Goal: Feedback & Contribution: Contribute content

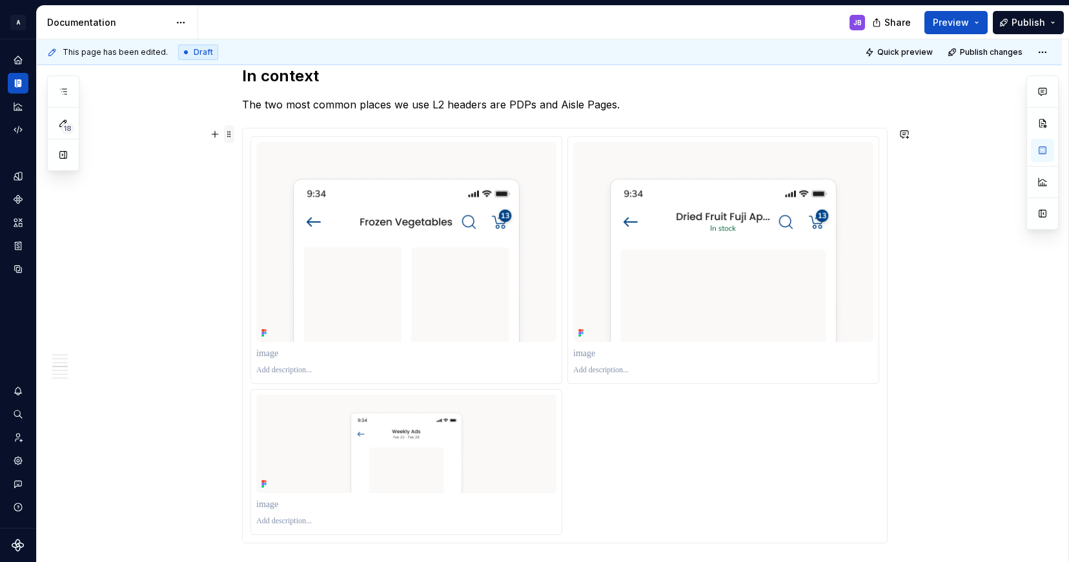
click at [230, 136] on span at bounding box center [229, 134] width 10 height 18
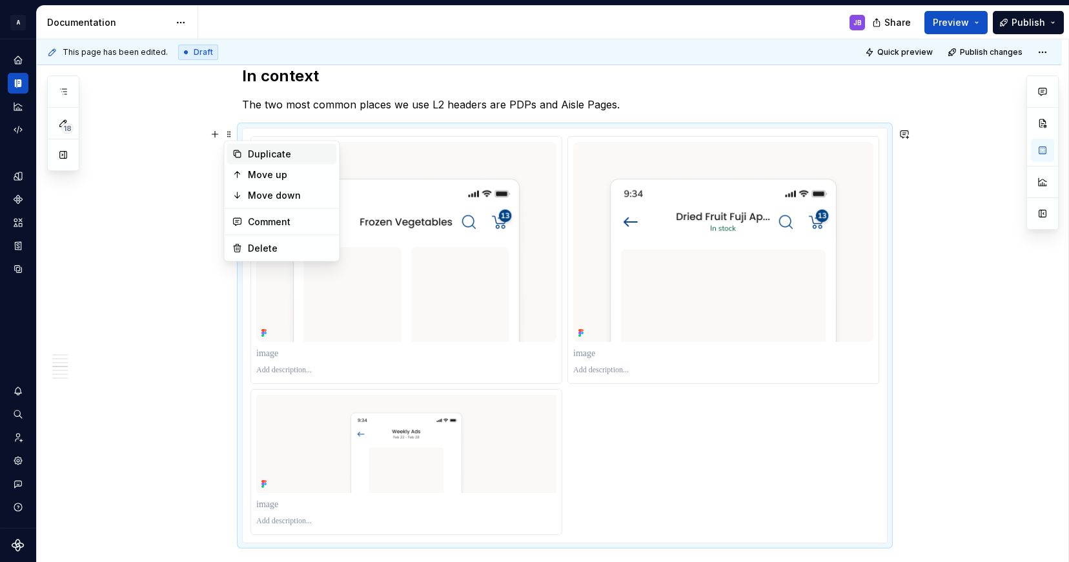
click at [270, 152] on div "Duplicate" at bounding box center [290, 154] width 84 height 13
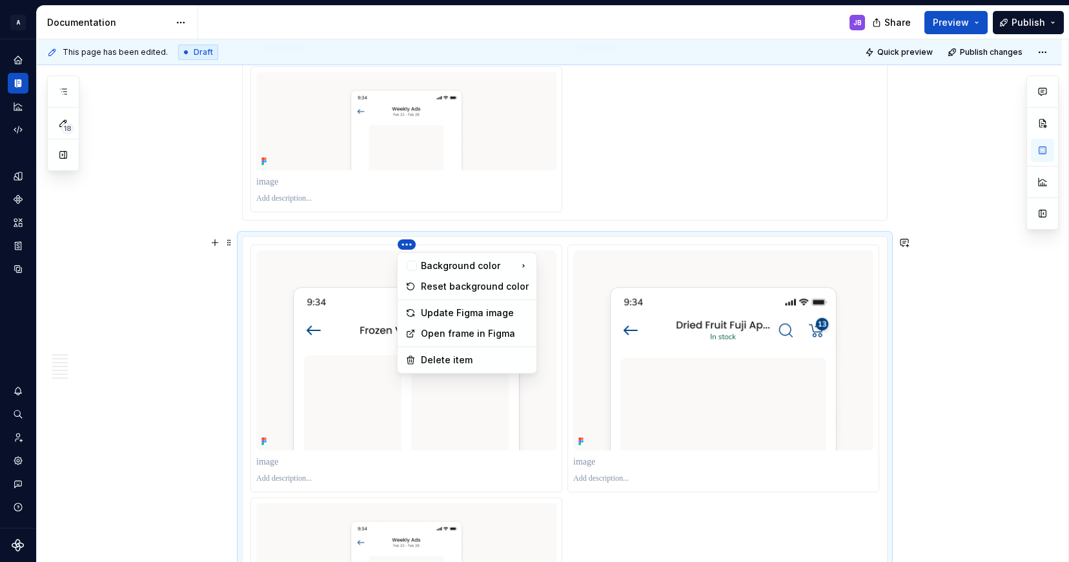
click at [406, 243] on html "A Pantry Design System JB Dataset Token studio Documentation JB Share Preview P…" at bounding box center [534, 281] width 1069 height 562
click at [451, 358] on div "Delete item" at bounding box center [475, 360] width 108 height 13
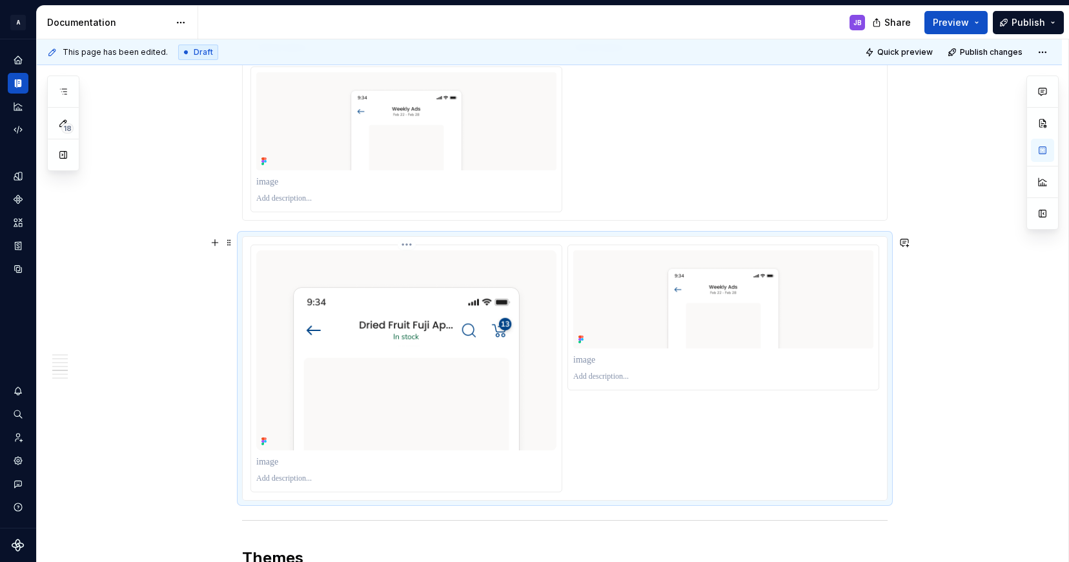
click at [407, 245] on html "A Pantry Design System JB Dataset Token studio Documentation JB Share Preview P…" at bounding box center [534, 281] width 1069 height 562
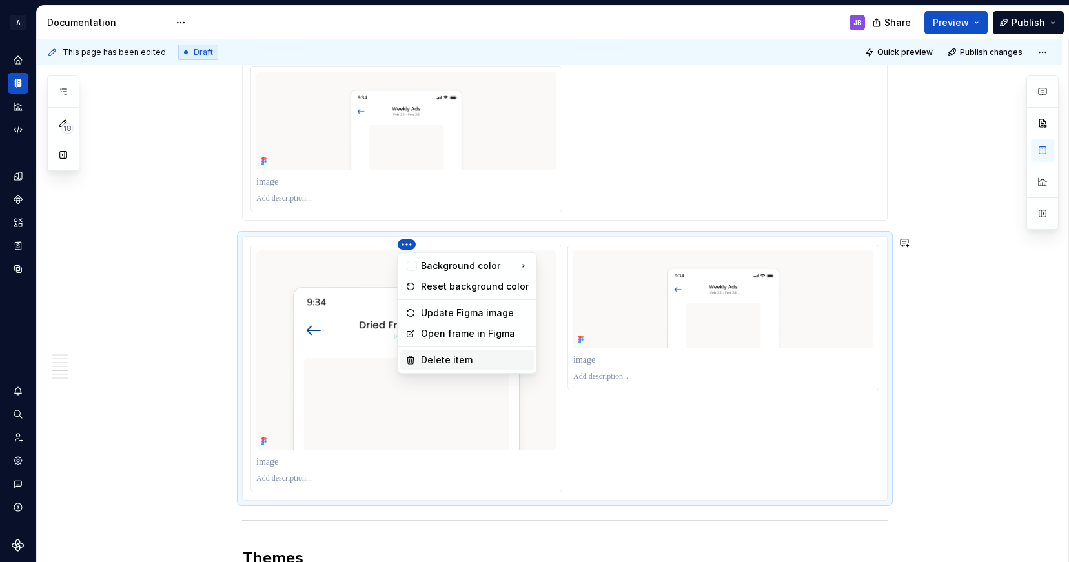
click at [439, 355] on div "Delete item" at bounding box center [475, 360] width 108 height 13
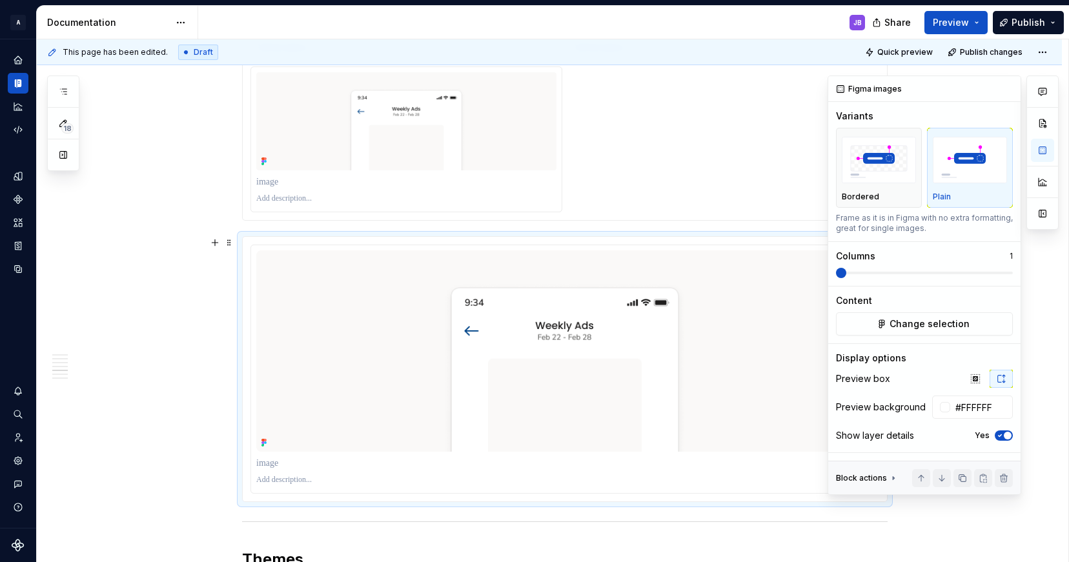
click at [836, 272] on span at bounding box center [841, 273] width 10 height 10
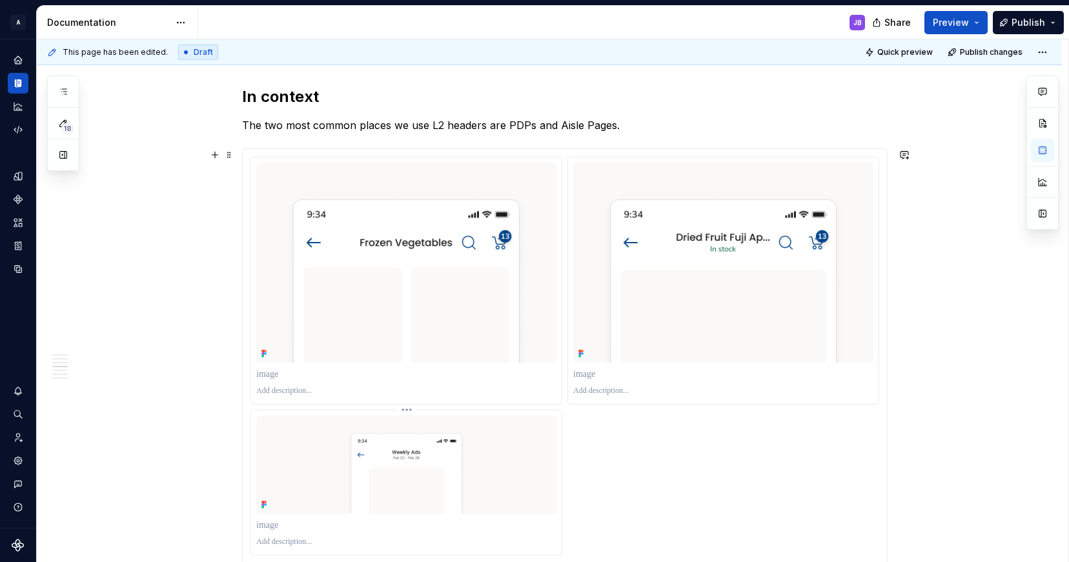
click at [407, 409] on html "A Pantry Design System JB Dataset Token studio Documentation JB Share Preview P…" at bounding box center [534, 281] width 1069 height 562
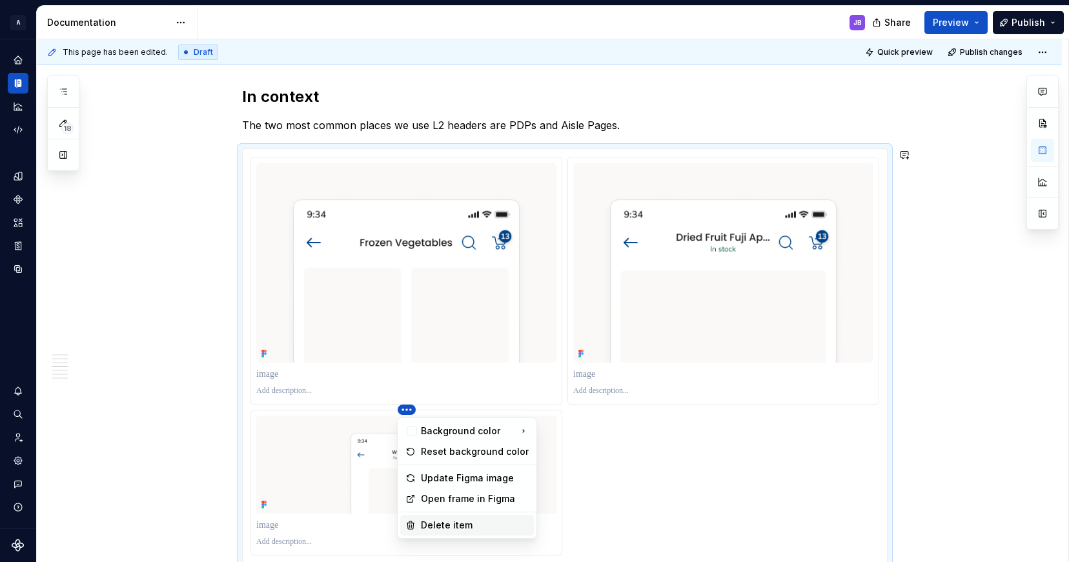
click at [458, 523] on div "Delete item" at bounding box center [475, 525] width 108 height 13
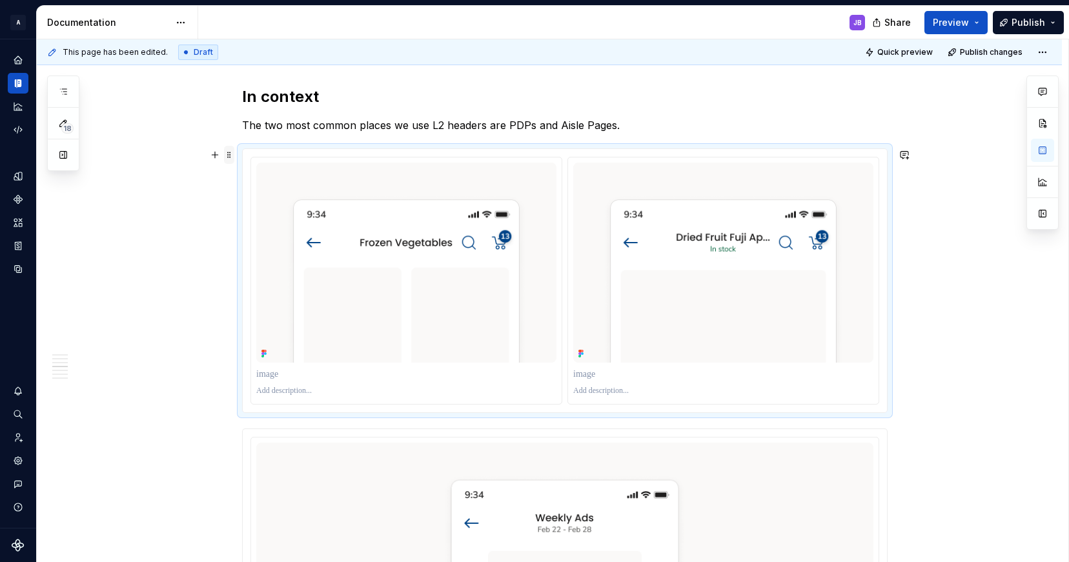
click at [232, 157] on span at bounding box center [229, 155] width 10 height 18
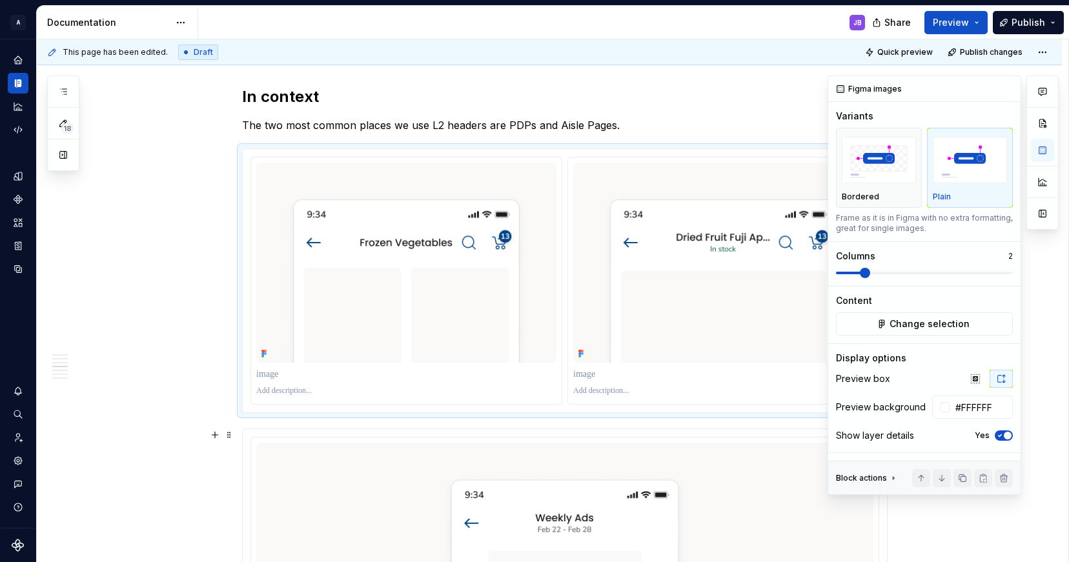
click at [999, 435] on icon "button" at bounding box center [1000, 436] width 10 height 8
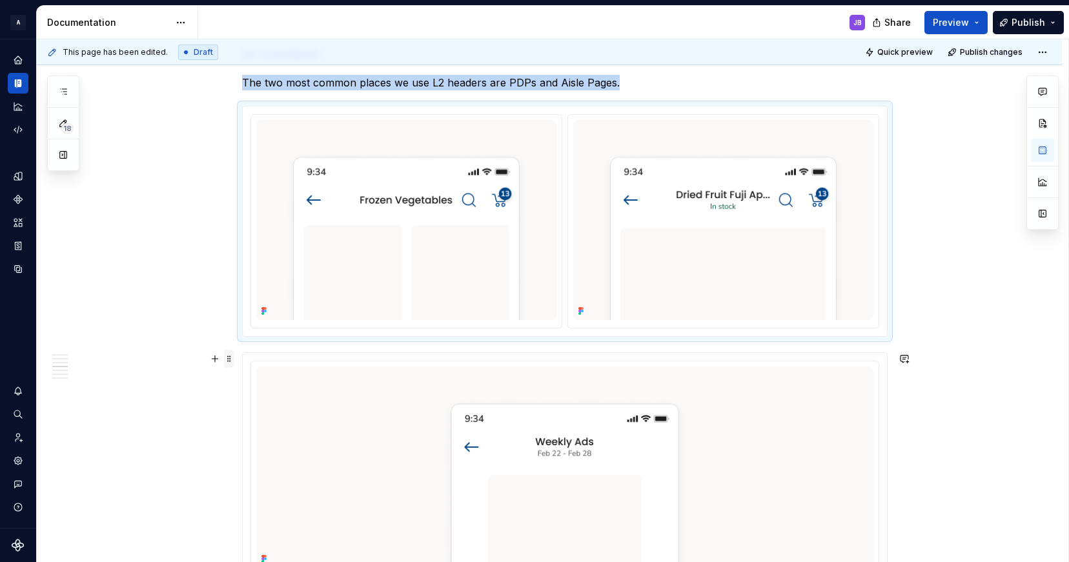
click at [232, 362] on span at bounding box center [229, 359] width 10 height 18
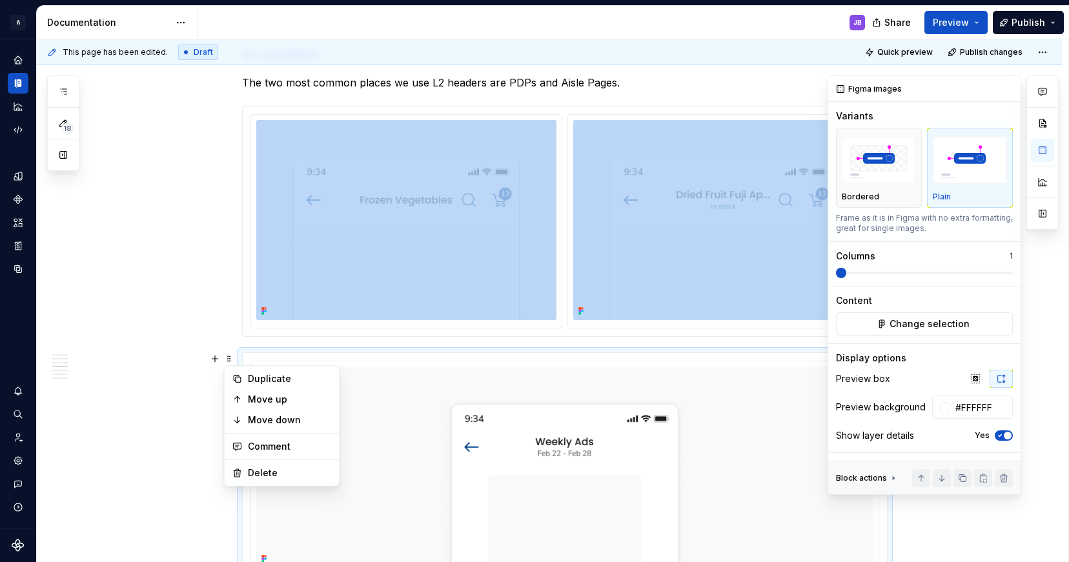
click at [999, 437] on icon "button" at bounding box center [999, 436] width 3 height 2
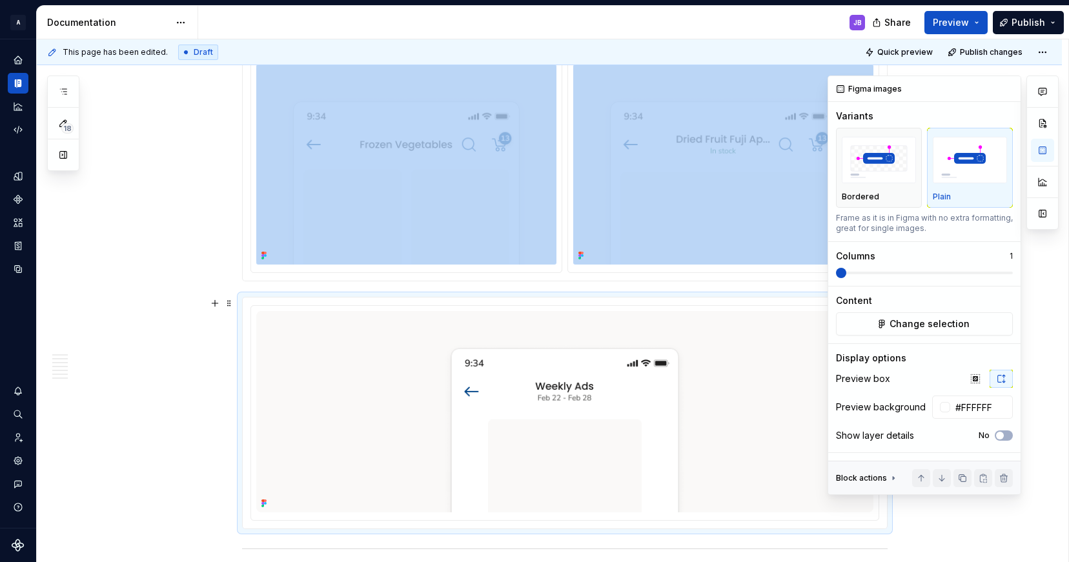
type textarea "*"
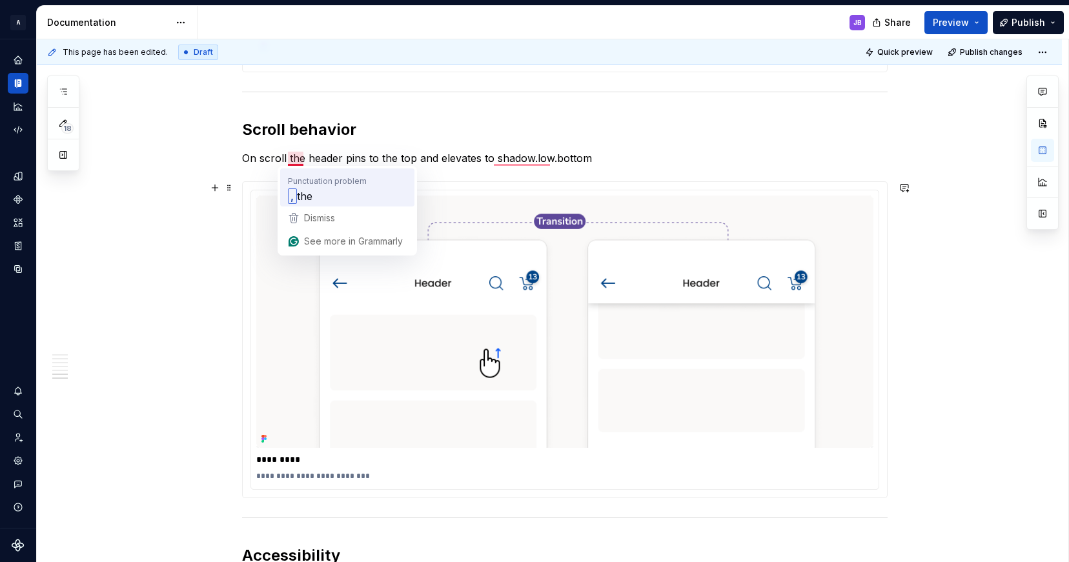
click at [305, 194] on span "the" at bounding box center [304, 196] width 15 height 16
click at [327, 191] on div ", the" at bounding box center [347, 196] width 124 height 21
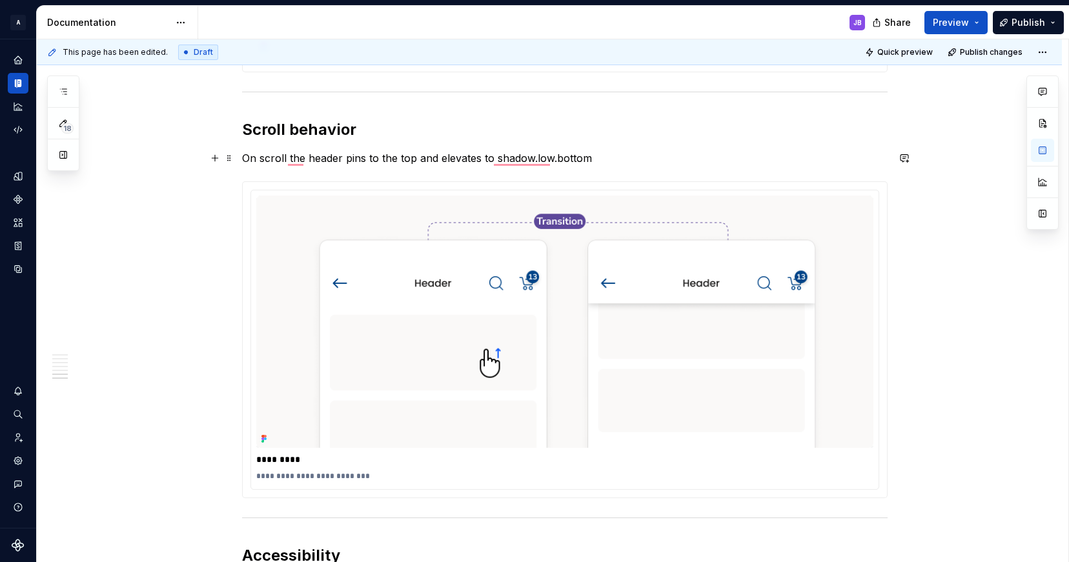
click at [287, 163] on p "On scroll the header pins to the top and elevates to shadow.low.bottom" at bounding box center [564, 157] width 645 height 15
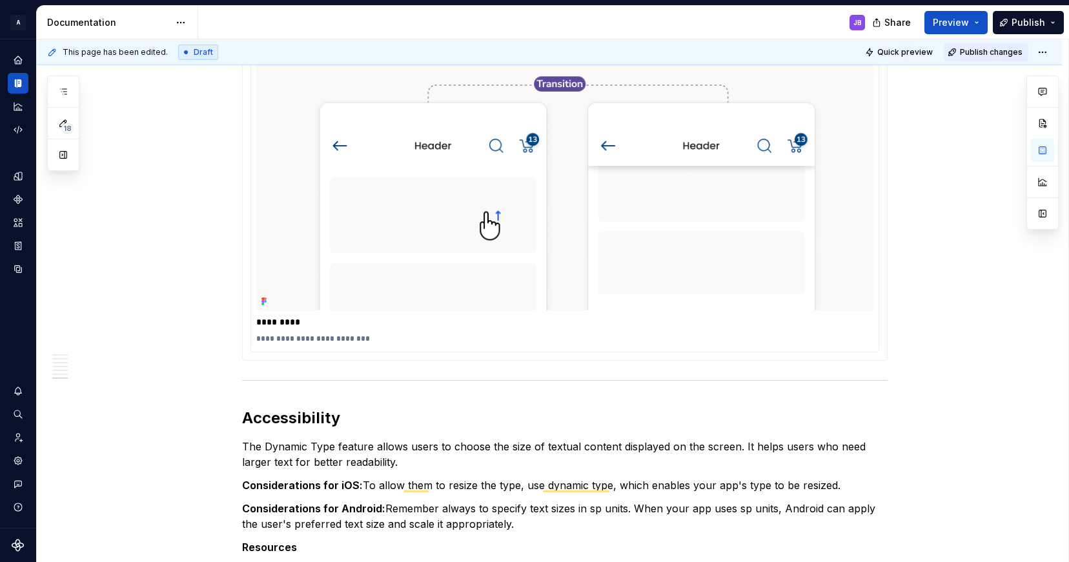
click at [988, 50] on span "Publish changes" at bounding box center [991, 52] width 63 height 10
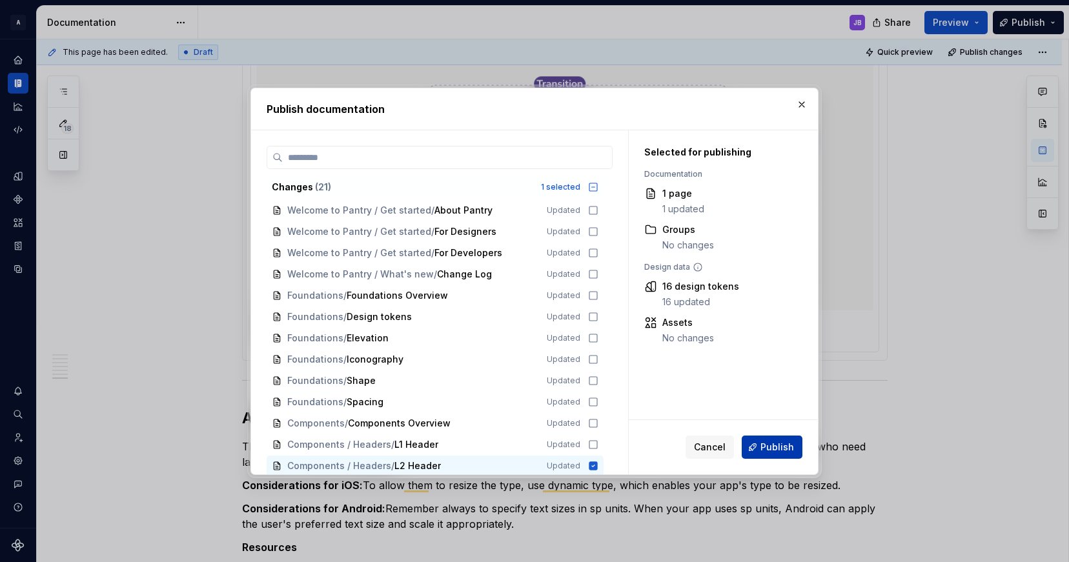
click at [778, 445] on span "Publish" at bounding box center [777, 447] width 34 height 13
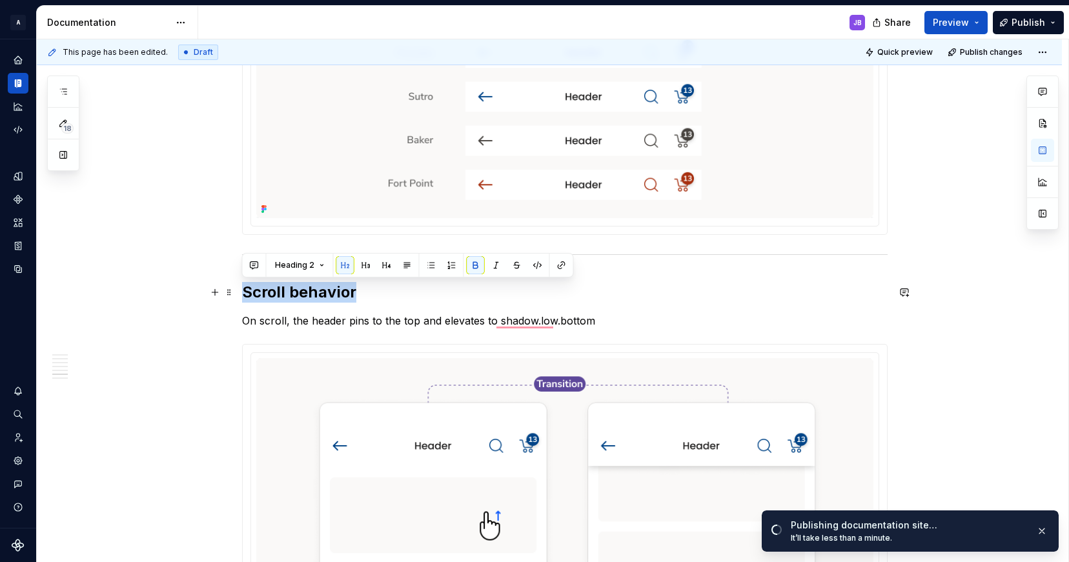
drag, startPoint x: 243, startPoint y: 294, endPoint x: 357, endPoint y: 288, distance: 114.4
click at [358, 288] on h2 "Scroll behavior" at bounding box center [564, 292] width 645 height 21
copy strong "Scroll behavior"
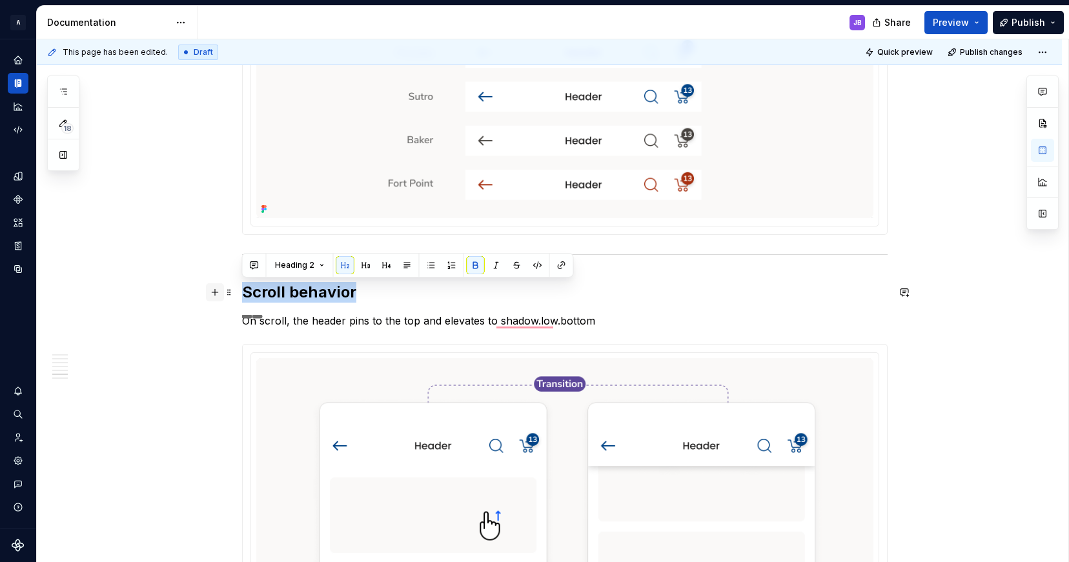
click at [212, 292] on button "button" at bounding box center [215, 292] width 18 height 18
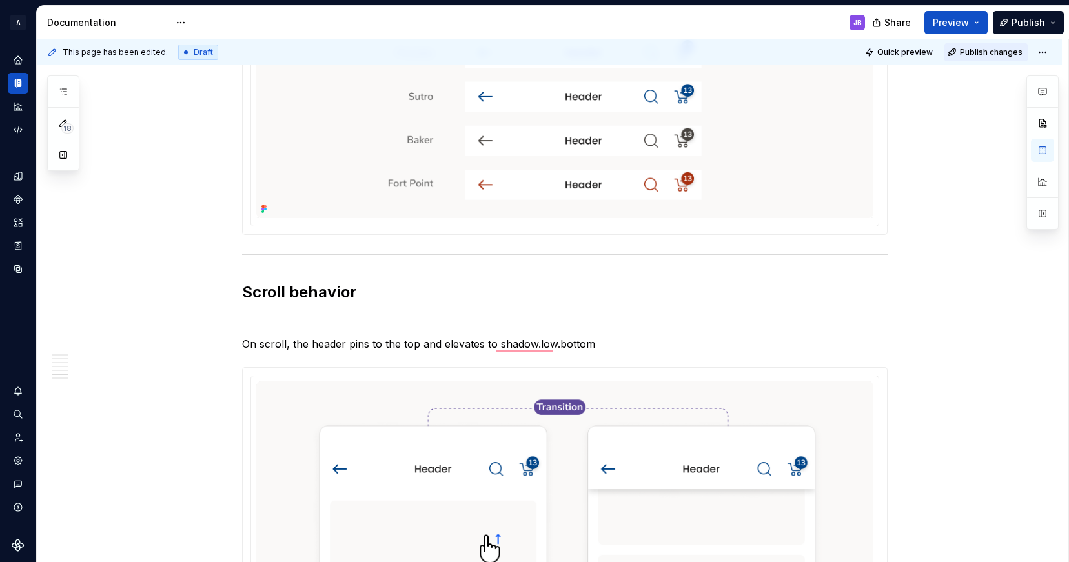
click at [982, 50] on span "Publish changes" at bounding box center [991, 52] width 63 height 10
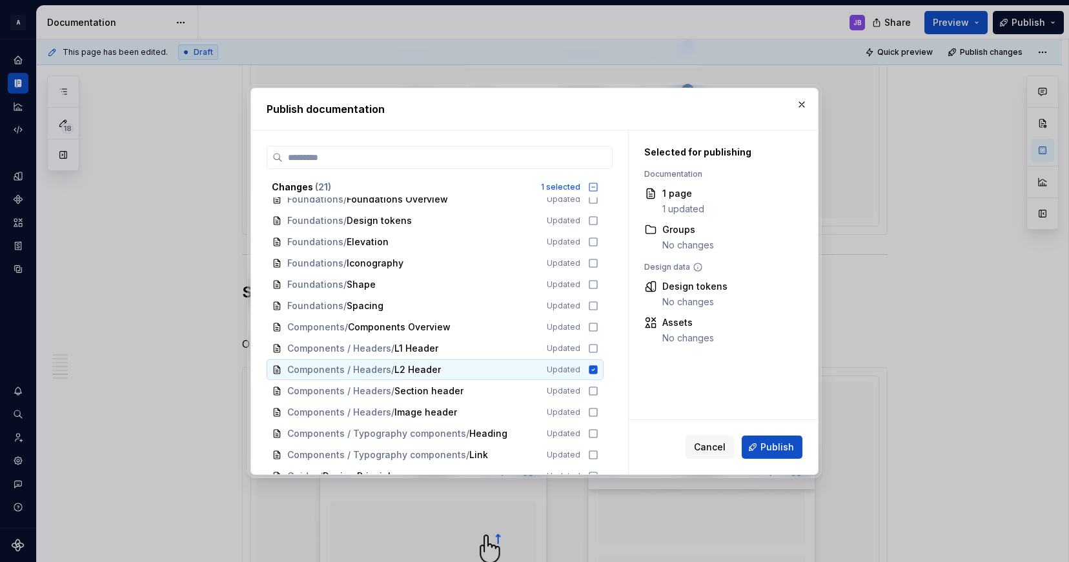
scroll to position [103, 0]
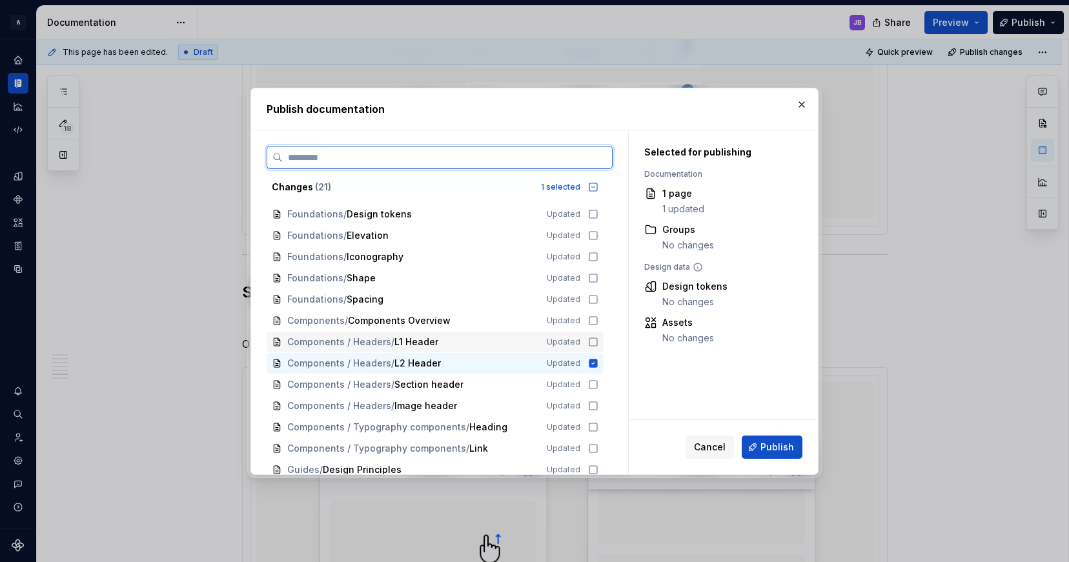
click at [594, 342] on icon at bounding box center [593, 342] width 10 height 10
click at [594, 383] on icon at bounding box center [593, 384] width 10 height 10
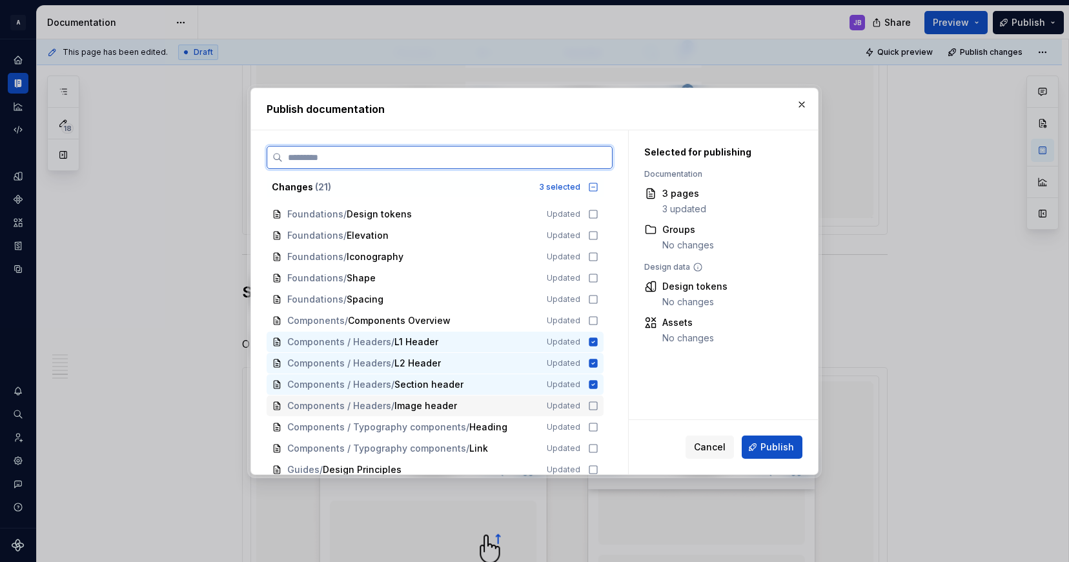
click at [594, 406] on icon at bounding box center [593, 406] width 10 height 10
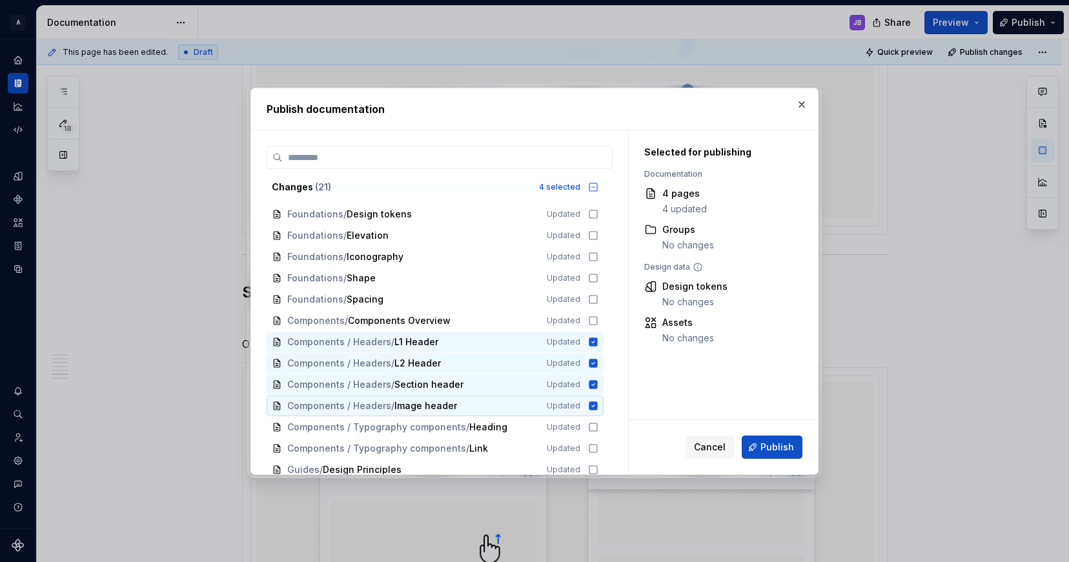
click at [776, 447] on span "Publish" at bounding box center [777, 447] width 34 height 13
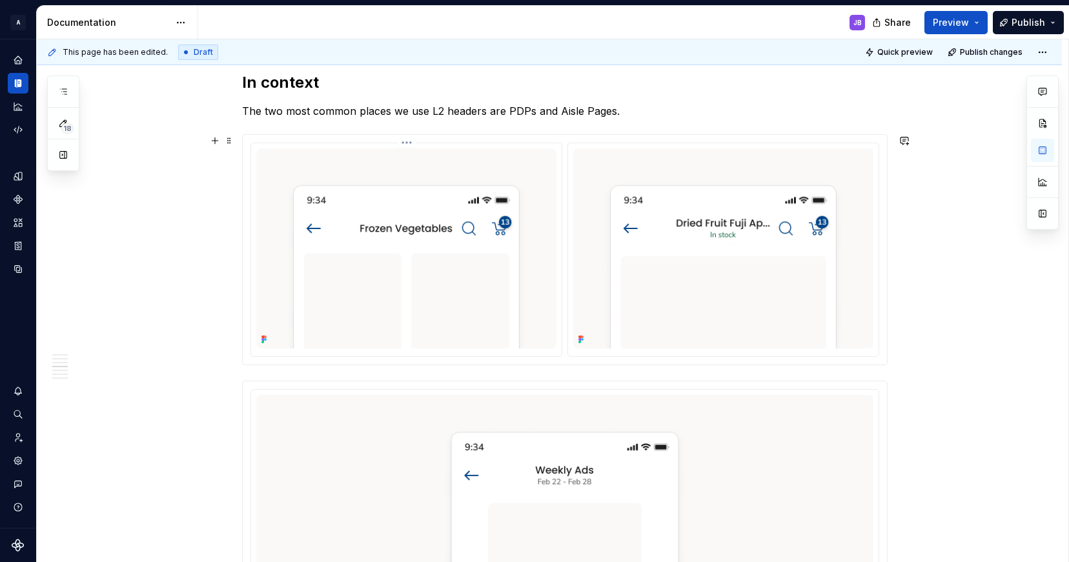
scroll to position [1510, 0]
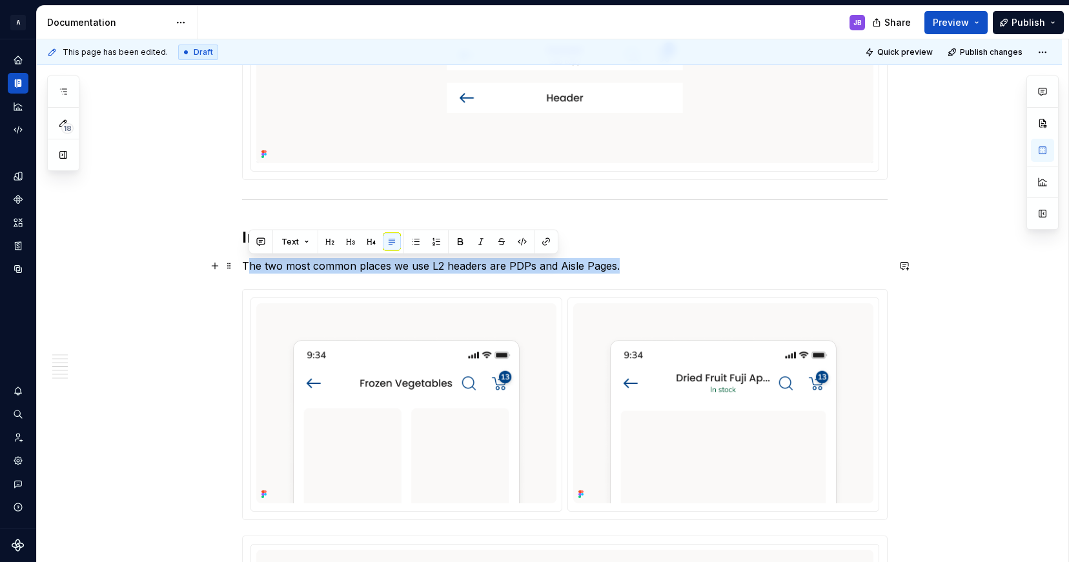
drag, startPoint x: 249, startPoint y: 264, endPoint x: 616, endPoint y: 262, distance: 367.2
click at [617, 264] on p "The two most common places we use L2 headers are PDPs and Aisle Pages." at bounding box center [564, 265] width 645 height 15
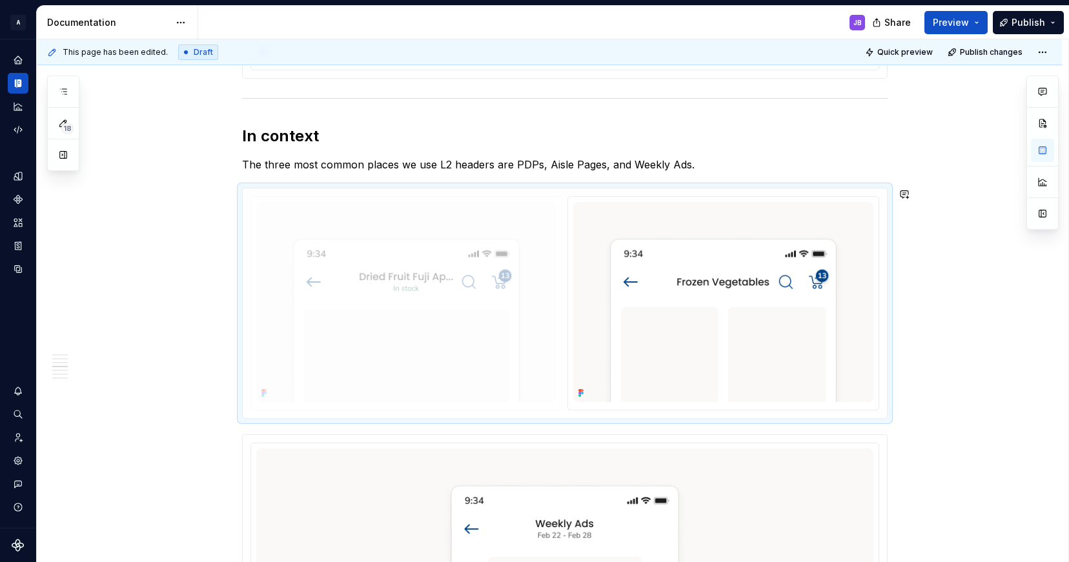
drag, startPoint x: 688, startPoint y: 227, endPoint x: 392, endPoint y: 227, distance: 295.6
click at [398, 228] on body "A Pantry Design System JB Dataset Token studio Documentation JB Share Preview P…" at bounding box center [534, 281] width 1069 height 562
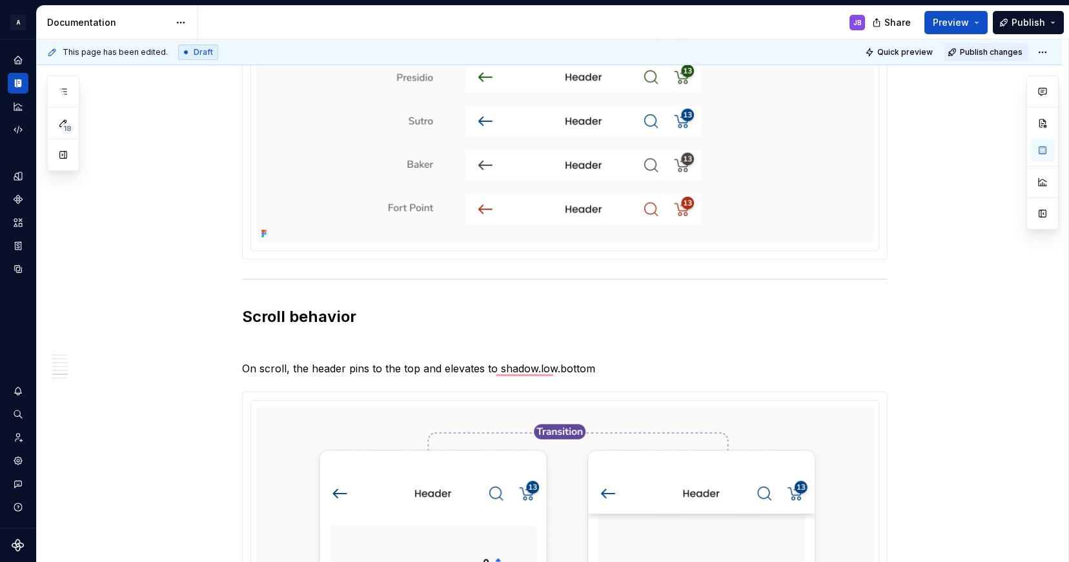
click at [982, 49] on span "Publish changes" at bounding box center [991, 52] width 63 height 10
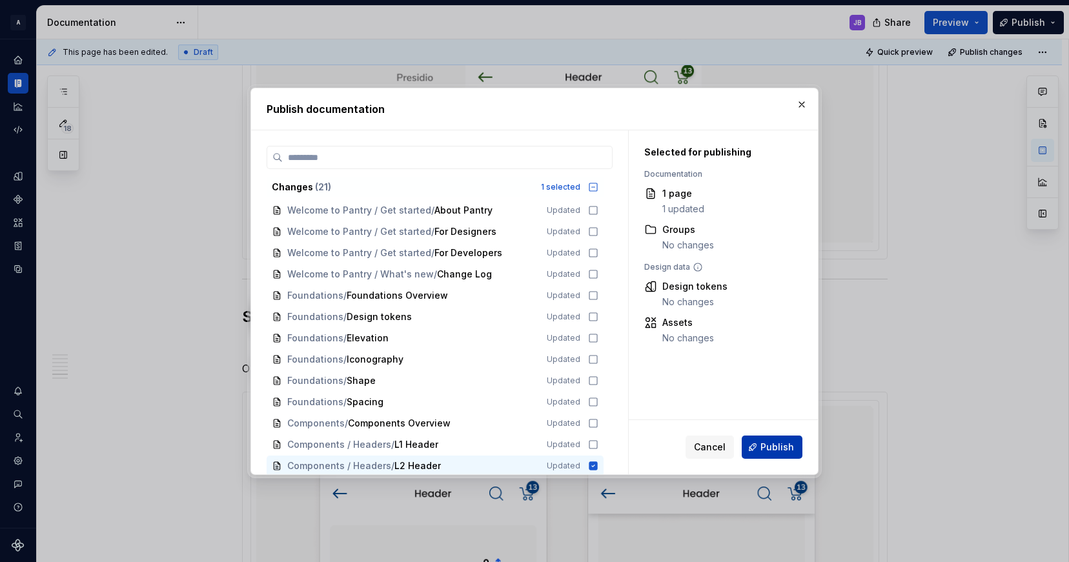
click at [783, 447] on span "Publish" at bounding box center [777, 447] width 34 height 13
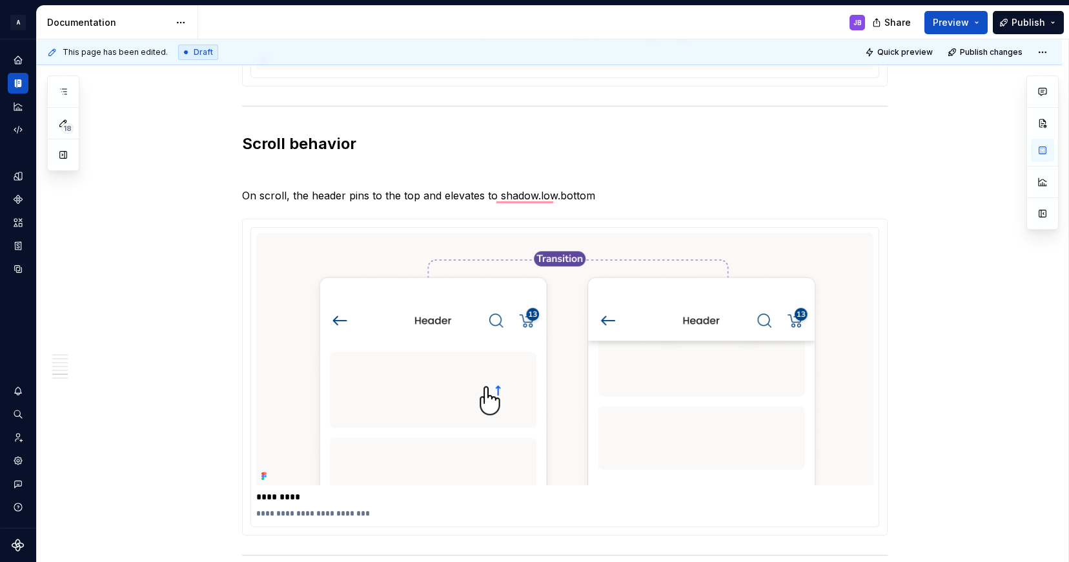
scroll to position [2423, 0]
type textarea "*"
